Goal: Information Seeking & Learning: Learn about a topic

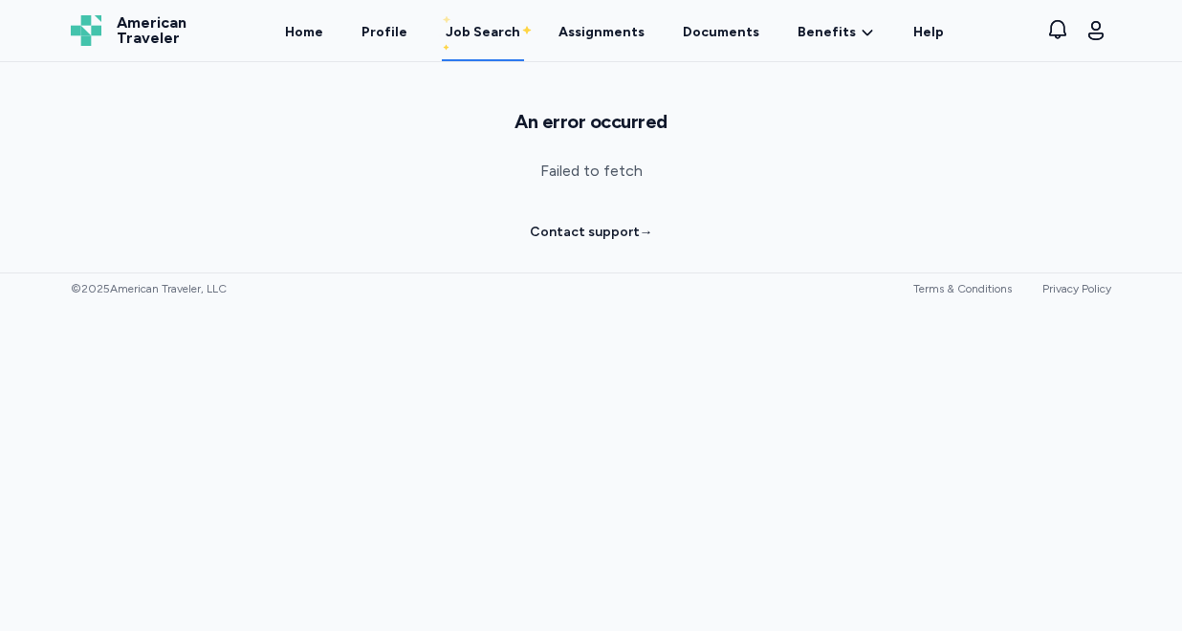
click at [492, 29] on div "Job Search" at bounding box center [483, 32] width 75 height 19
click at [393, 29] on link "Profile" at bounding box center [385, 31] width 54 height 59
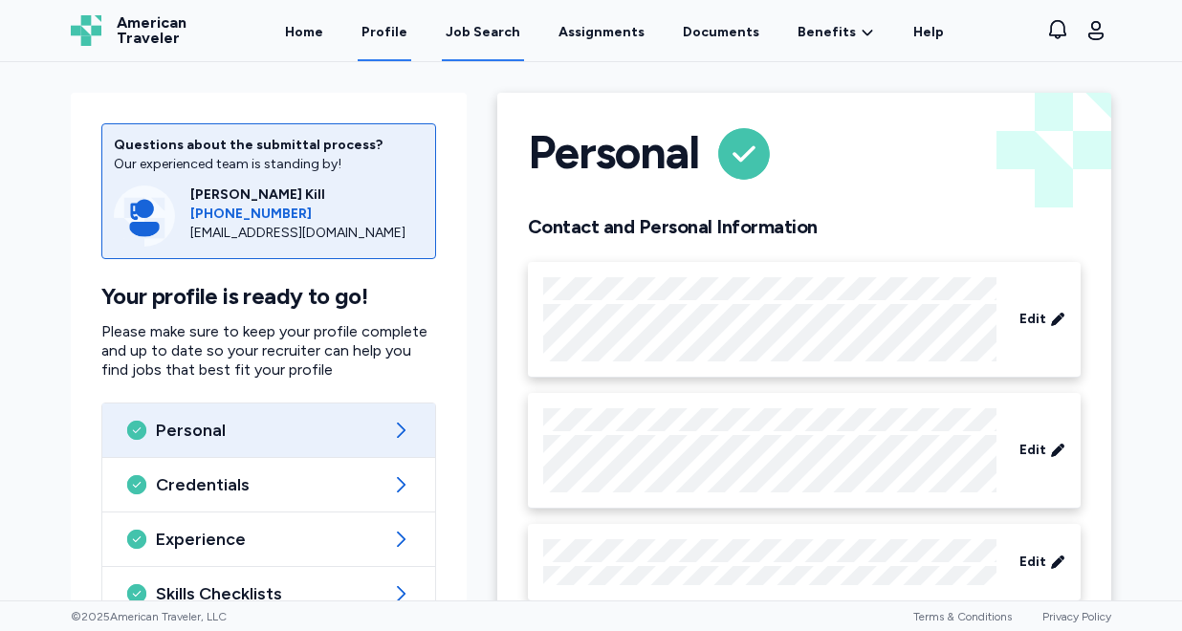
click at [455, 31] on div "Job Search" at bounding box center [483, 32] width 75 height 19
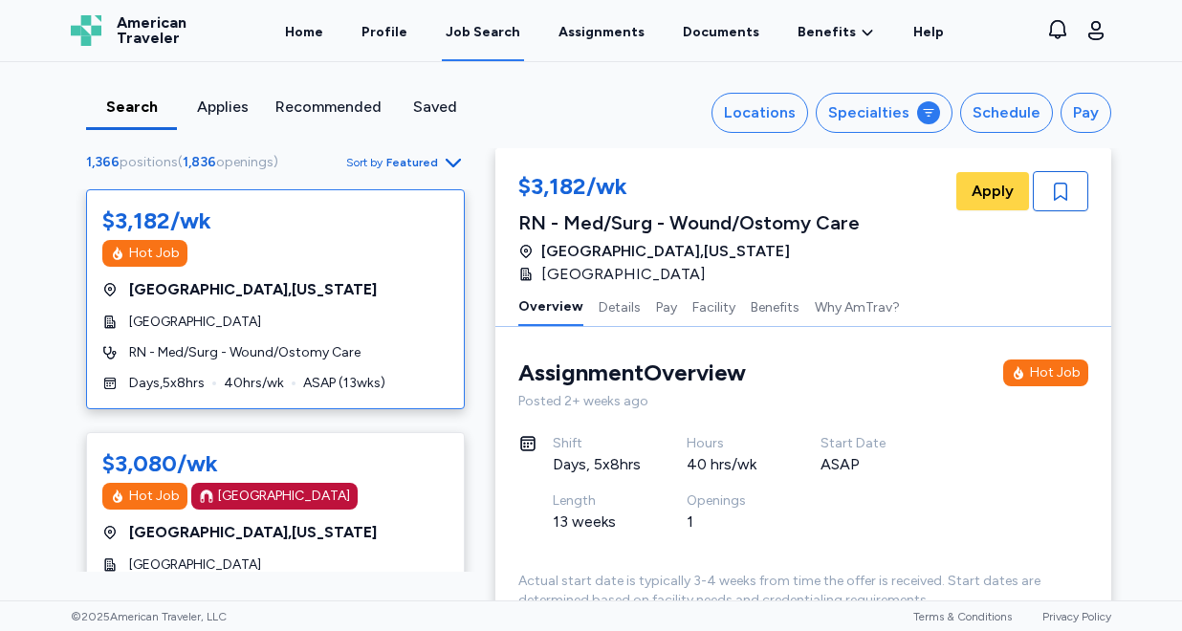
click at [420, 159] on span "Featured" at bounding box center [412, 162] width 52 height 15
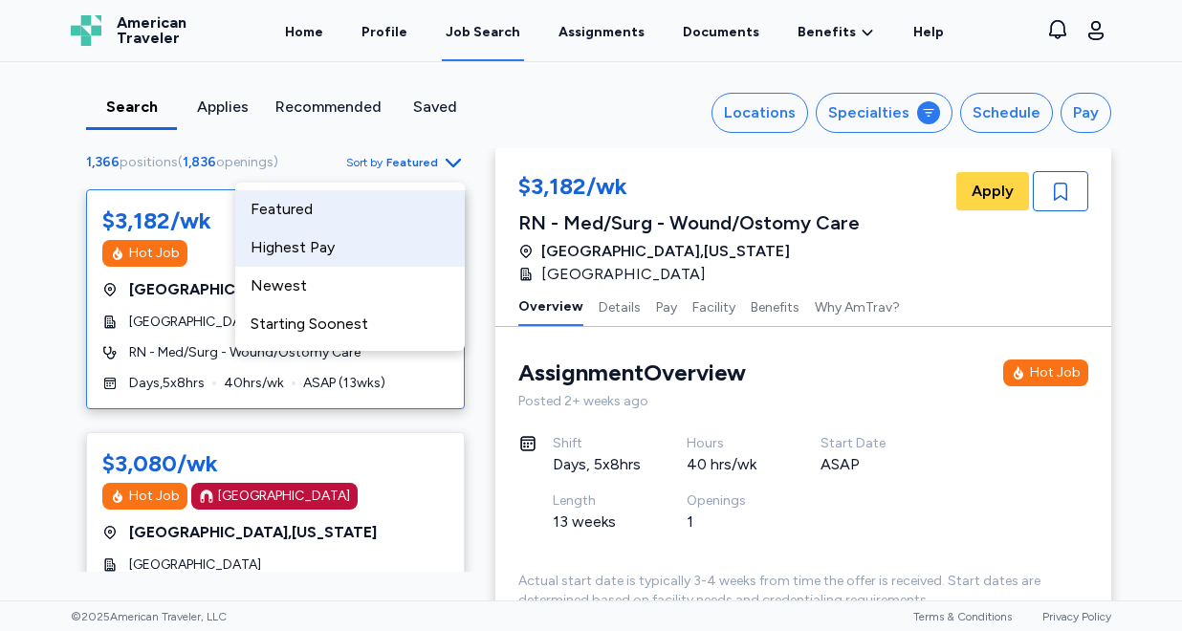
click at [385, 242] on div "Highest Pay" at bounding box center [350, 248] width 230 height 38
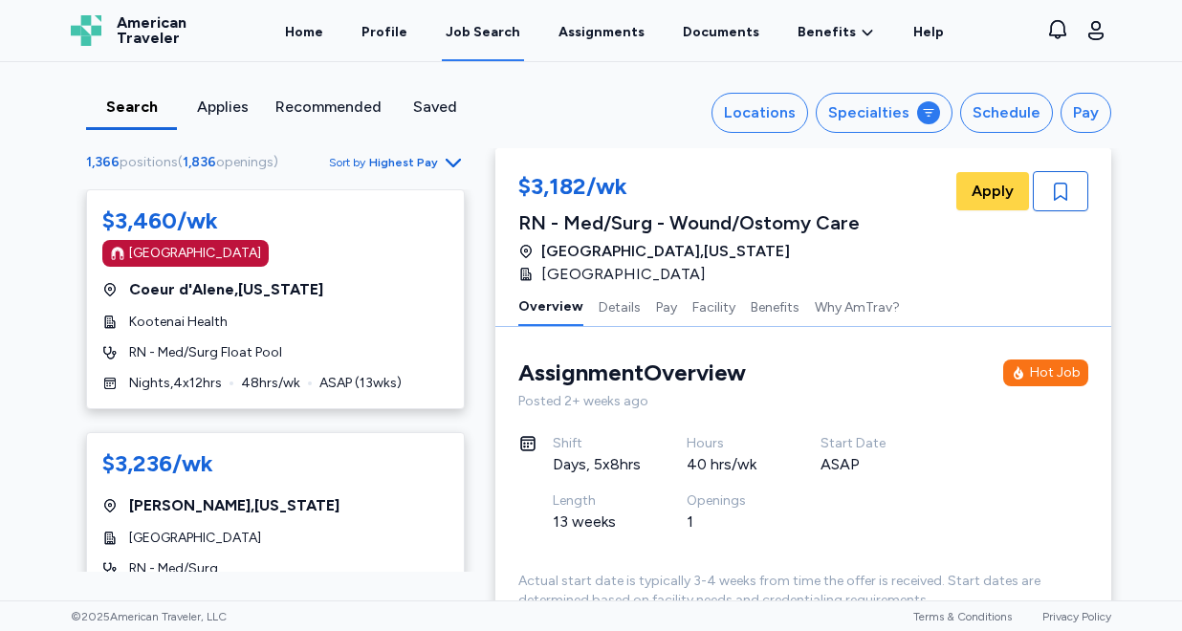
click at [424, 162] on span "Highest Pay" at bounding box center [403, 162] width 69 height 15
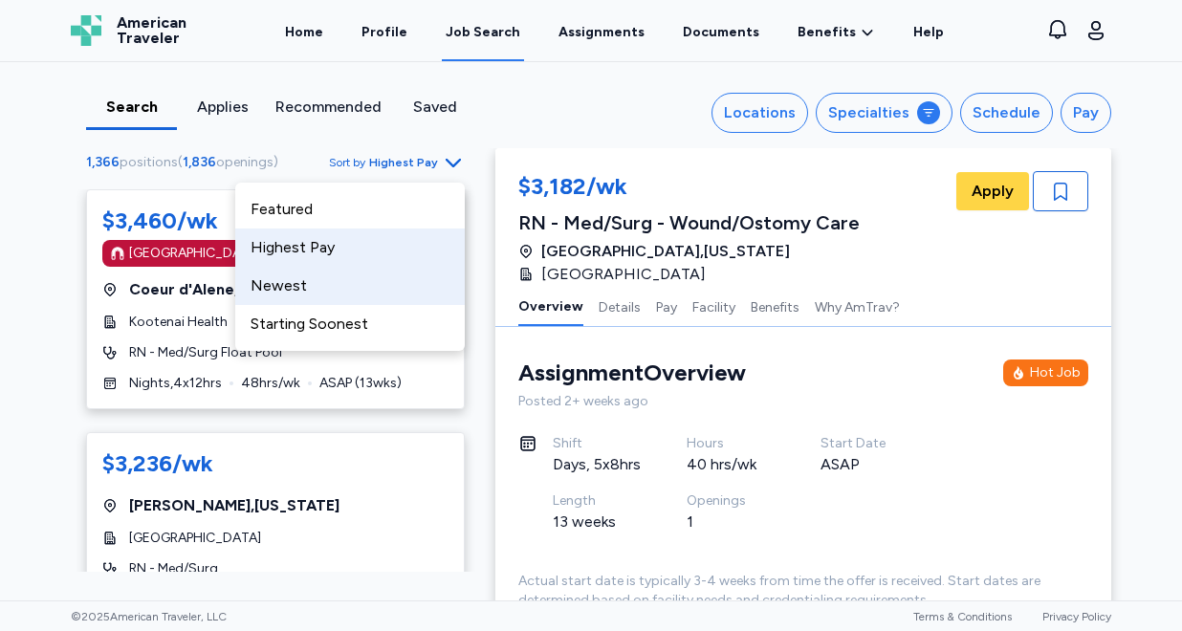
click at [383, 283] on div "Newest" at bounding box center [350, 286] width 230 height 38
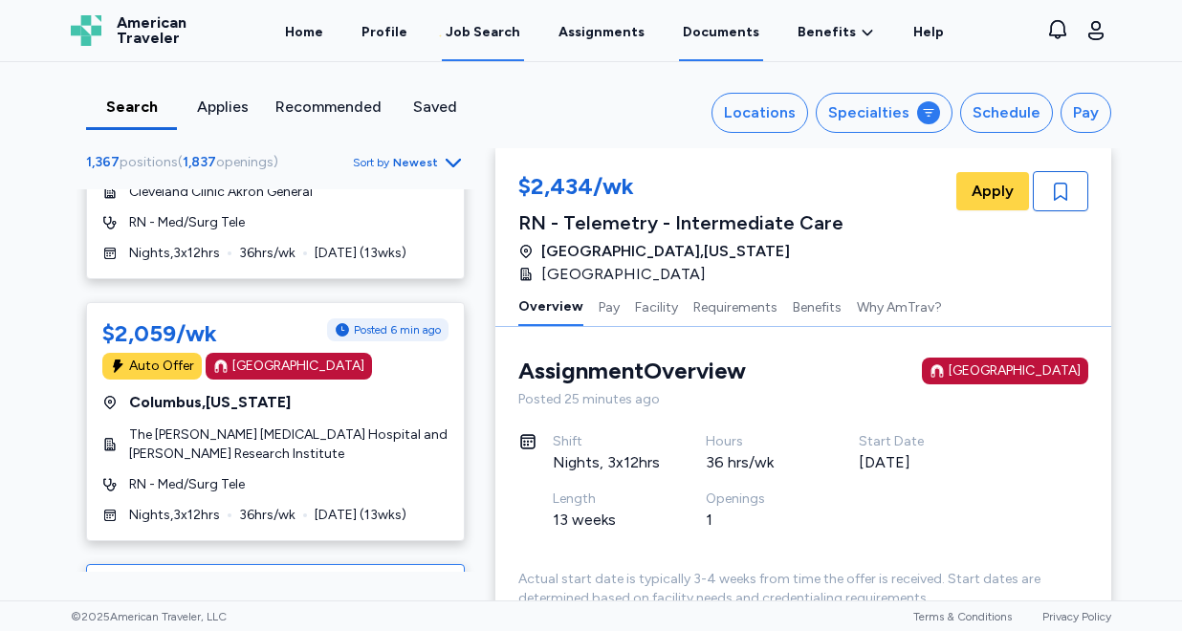
scroll to position [7404, 0]
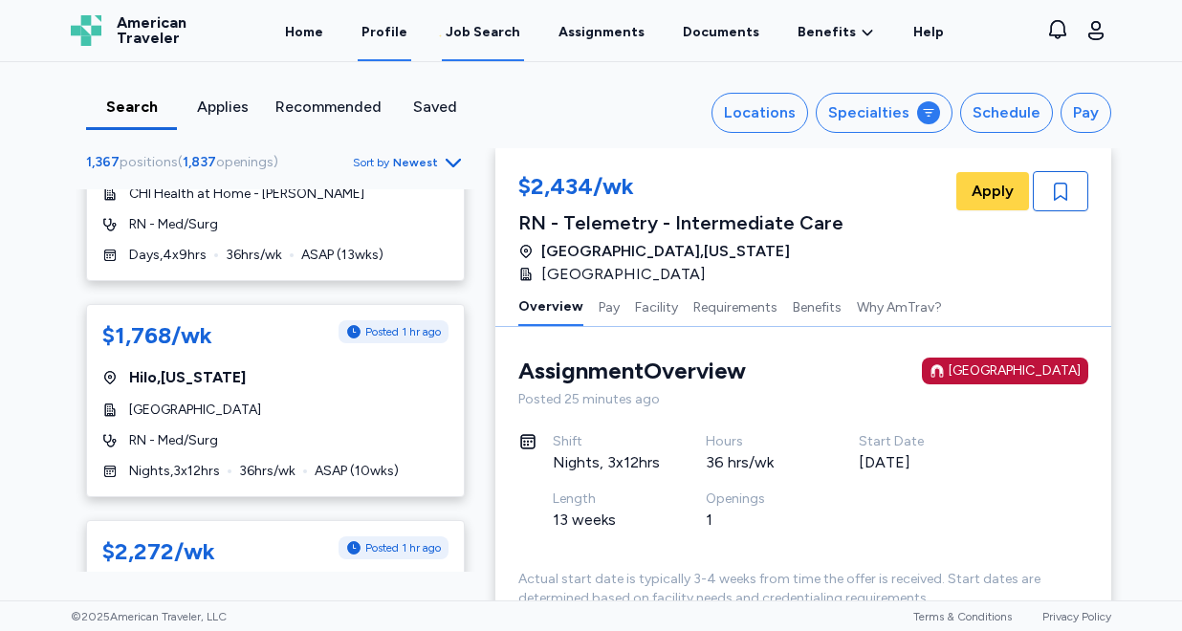
click at [393, 33] on link "Profile" at bounding box center [385, 31] width 54 height 59
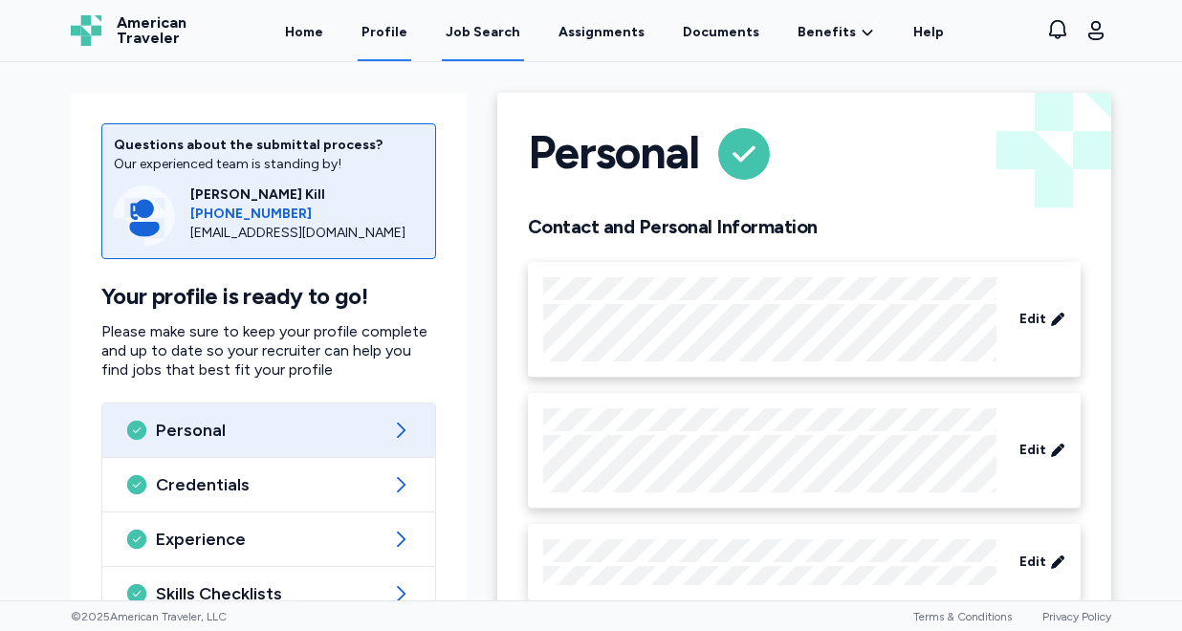
click at [490, 31] on div "Job Search" at bounding box center [483, 32] width 75 height 19
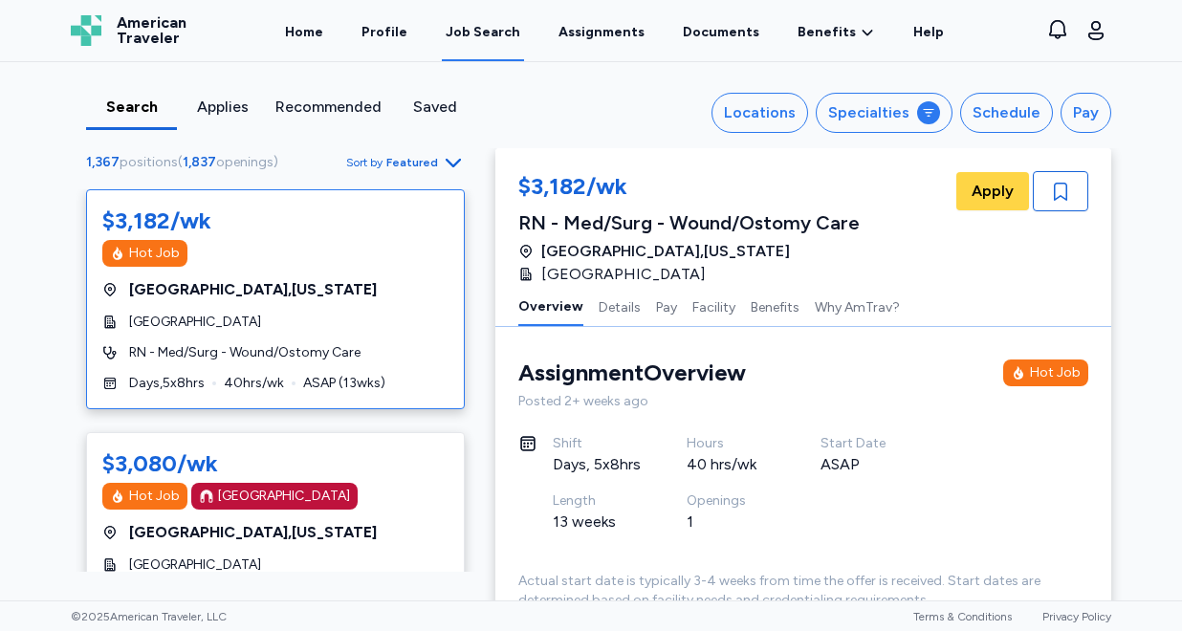
click at [430, 165] on span "Featured" at bounding box center [412, 162] width 52 height 15
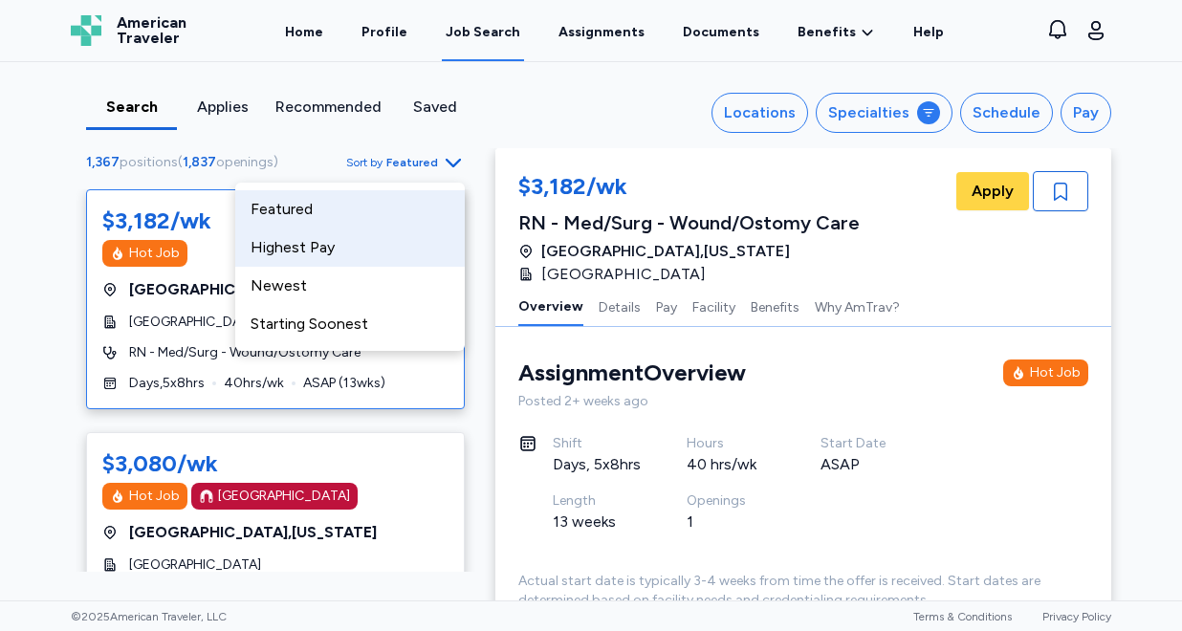
click at [367, 251] on div "Highest Pay" at bounding box center [350, 248] width 230 height 38
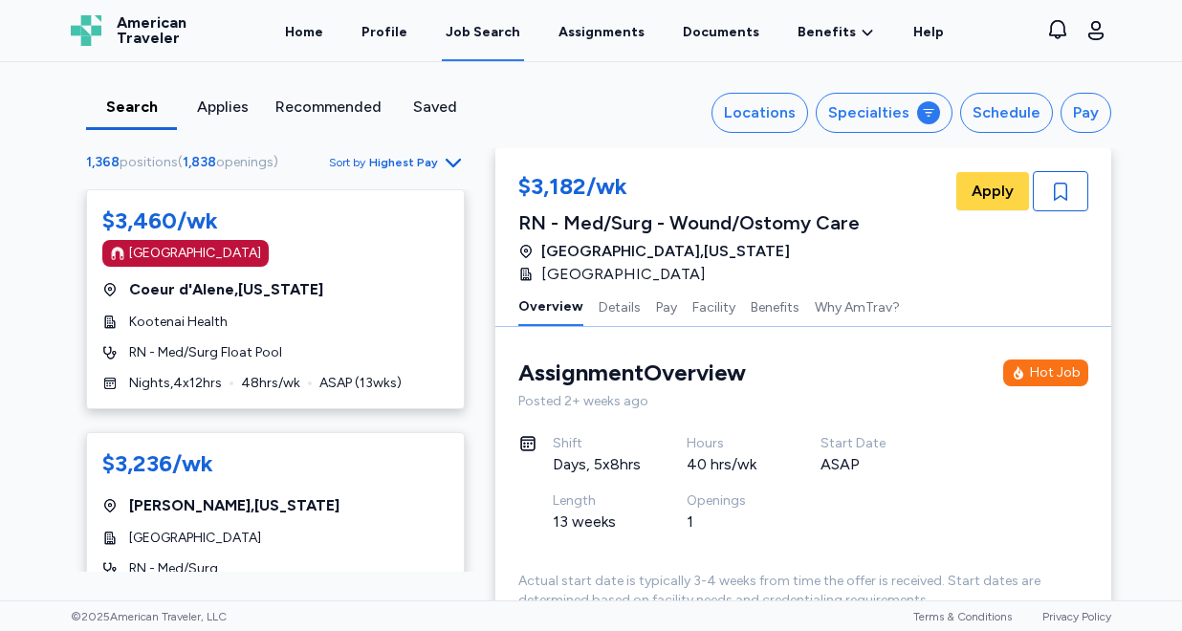
click at [431, 160] on span "Highest Pay" at bounding box center [403, 162] width 69 height 15
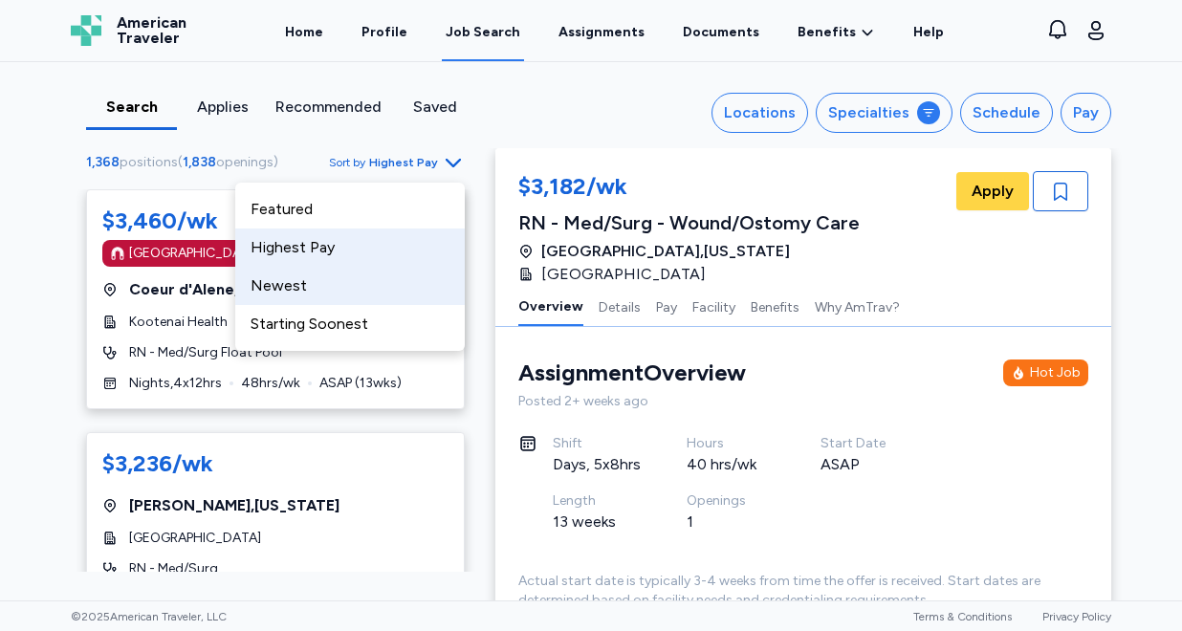
click at [354, 279] on div "Newest" at bounding box center [350, 286] width 230 height 38
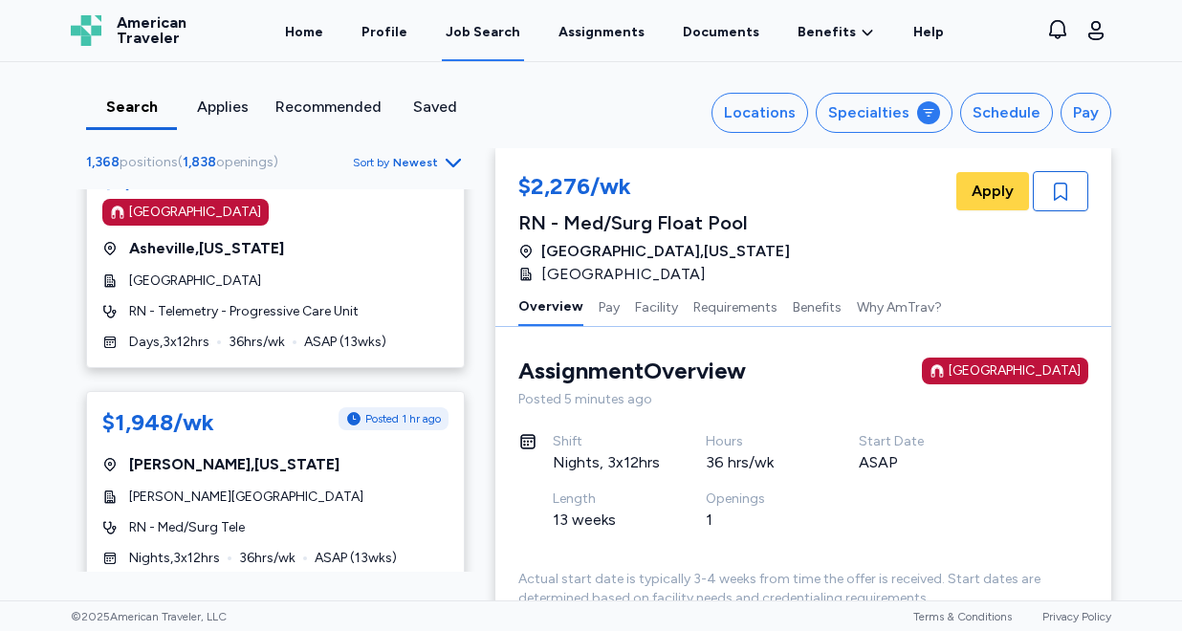
scroll to position [6054, 0]
